Goal: Task Accomplishment & Management: Manage account settings

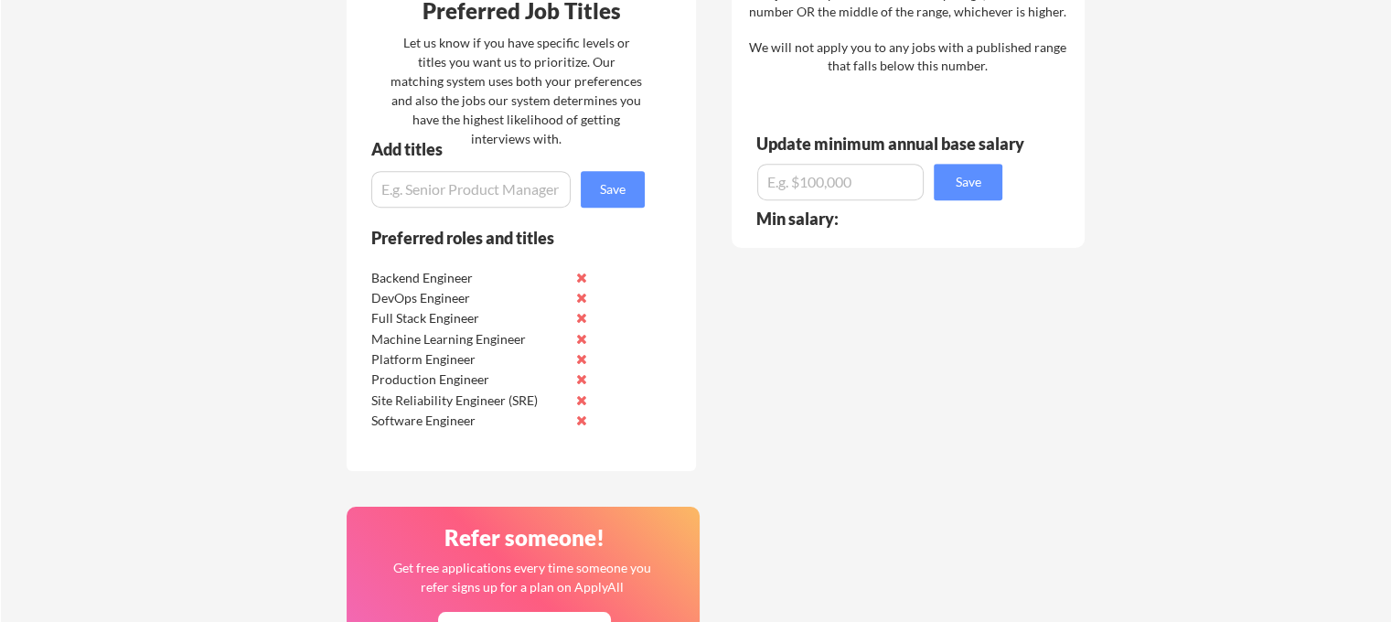
scroll to position [1189, 0]
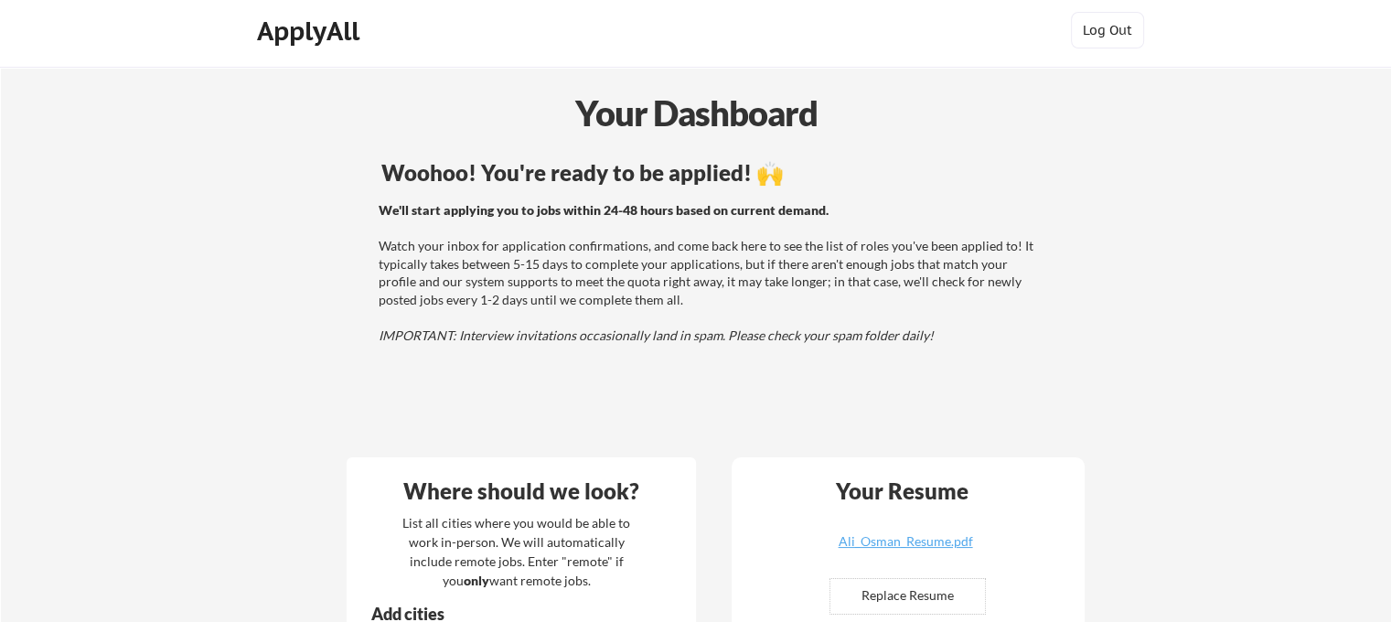
scroll to position [0, 0]
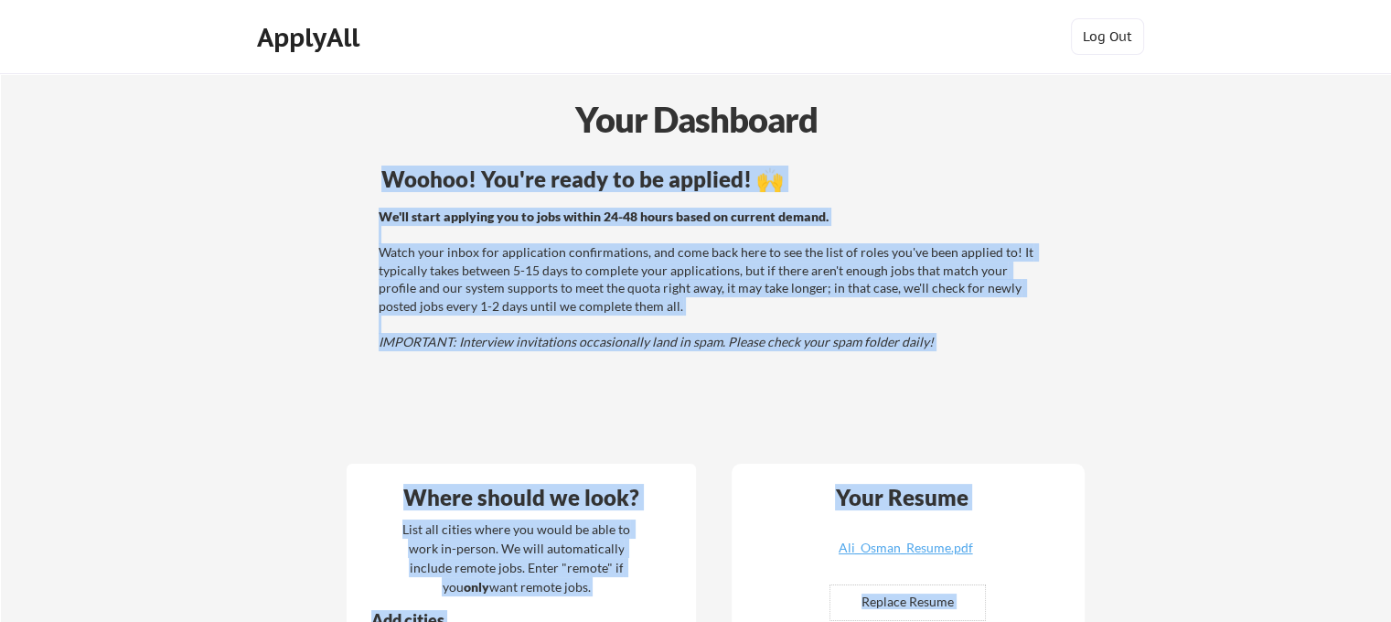
drag, startPoint x: 457, startPoint y: 73, endPoint x: 938, endPoint y: 116, distance: 482.2
click at [938, 116] on body "Your Dashboard Woohoo! You're ready to be applied! 🙌 We'll start applying you t…" at bounding box center [695, 311] width 1391 height 622
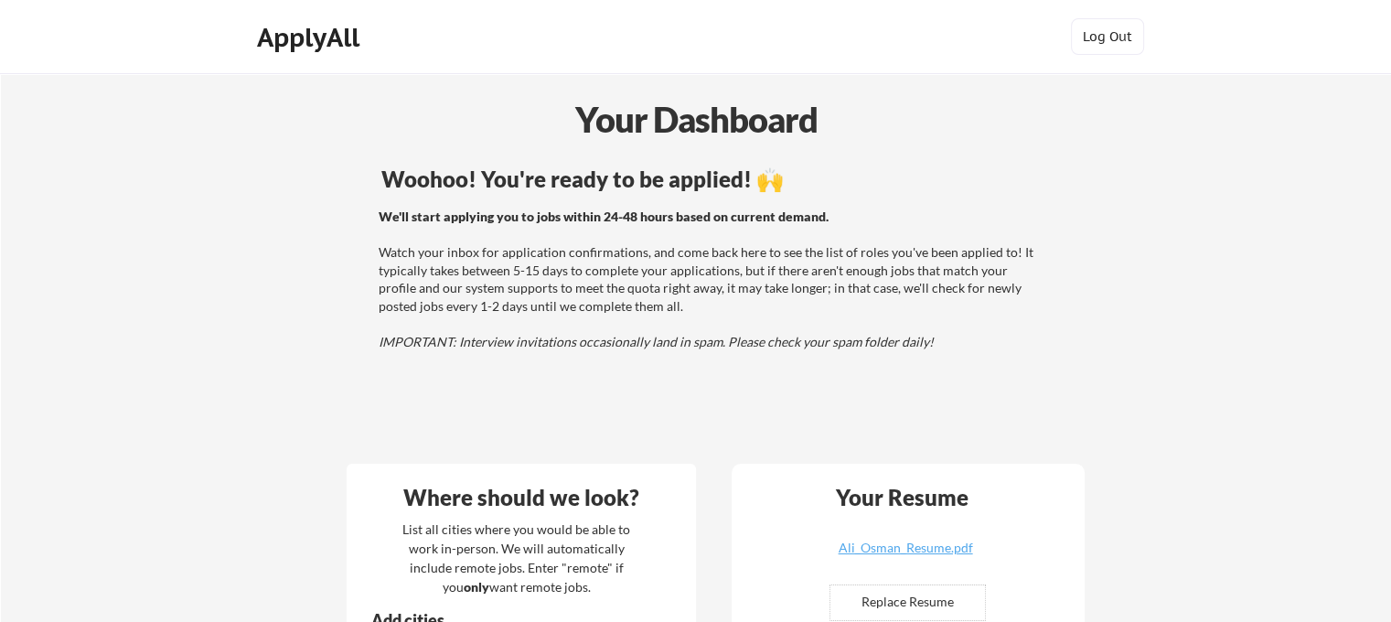
click at [732, 134] on div "Your Dashboard" at bounding box center [697, 119] width 1390 height 52
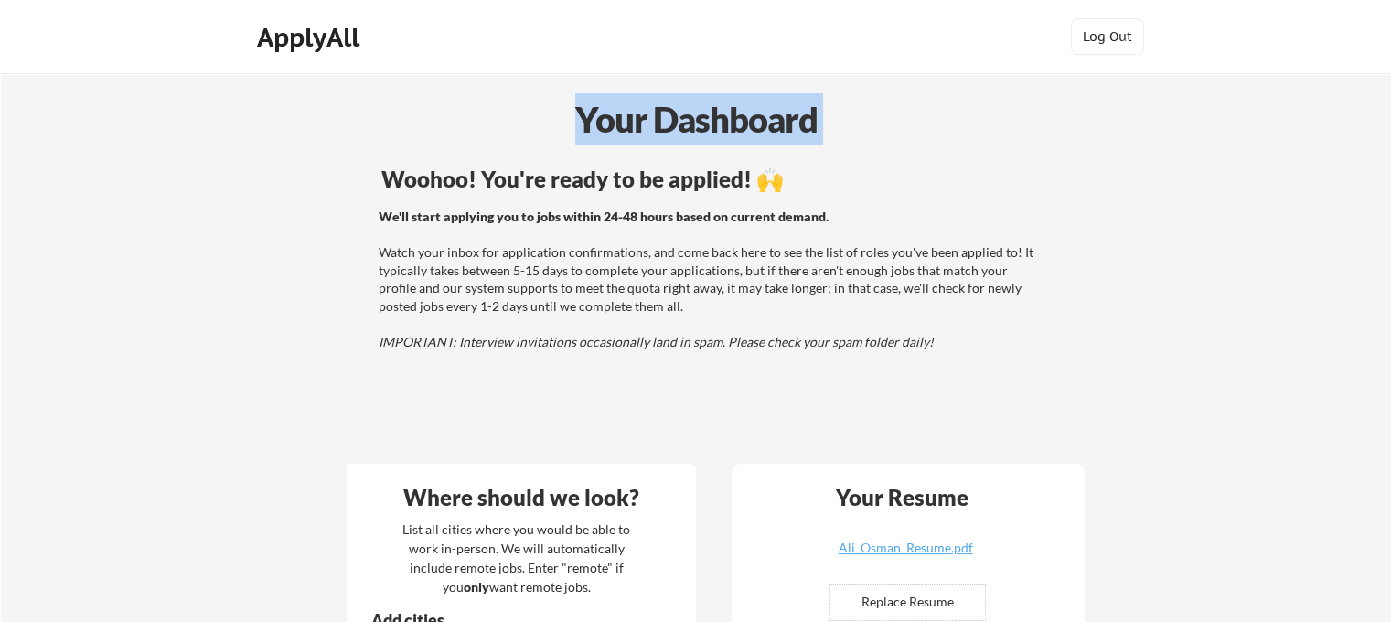
click at [732, 134] on div "Your Dashboard" at bounding box center [697, 119] width 1390 height 52
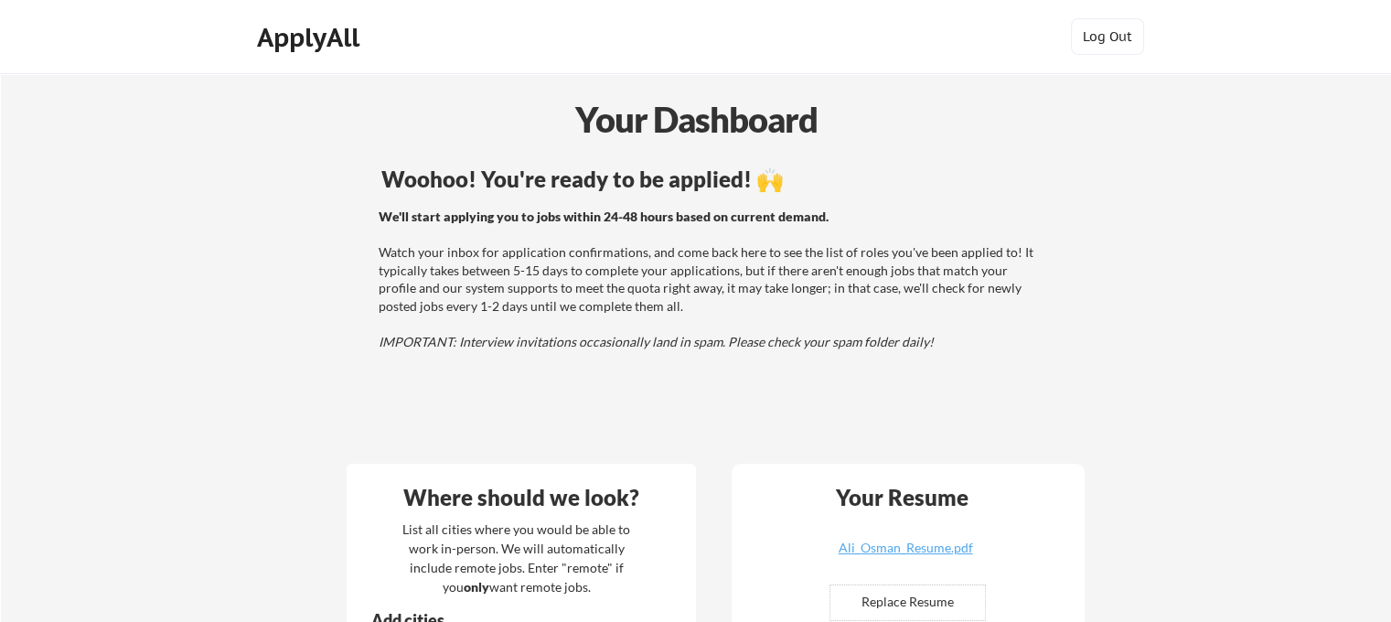
click at [734, 183] on div "Woohoo! You're ready to be applied! 🙌" at bounding box center [711, 179] width 660 height 22
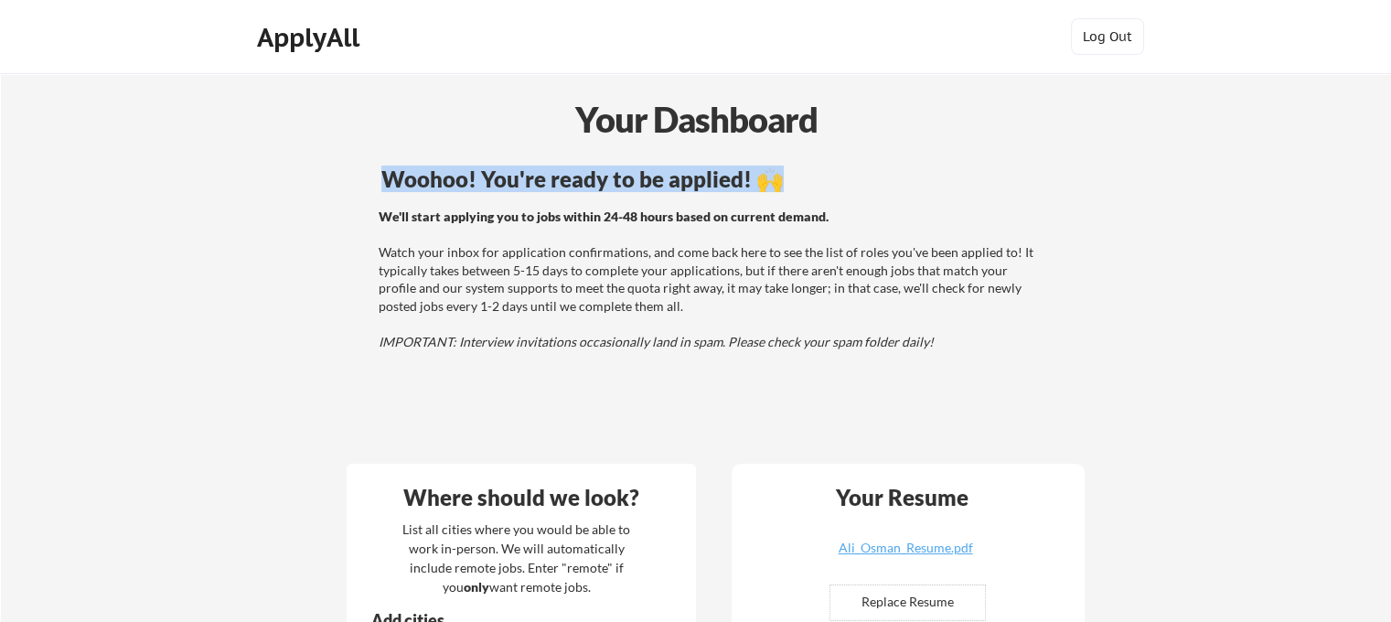
click at [734, 183] on div "Woohoo! You're ready to be applied! 🙌" at bounding box center [711, 179] width 660 height 22
